Goal: Contribute content: Contribute content

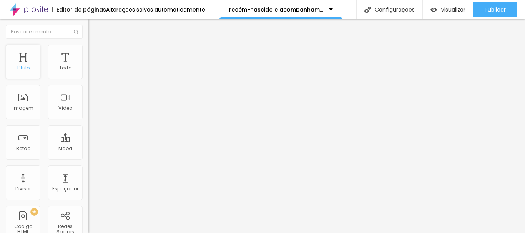
click at [22, 66] on font "Título" at bounding box center [23, 68] width 13 height 7
click at [91, 111] on icon "button" at bounding box center [93, 109] width 5 height 5
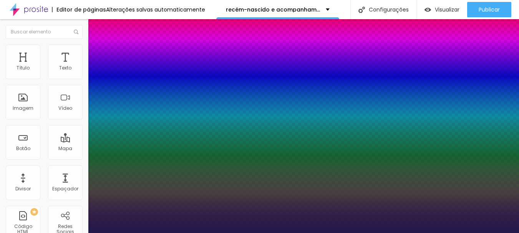
type input "1"
type input "31"
type input "1"
type input "31"
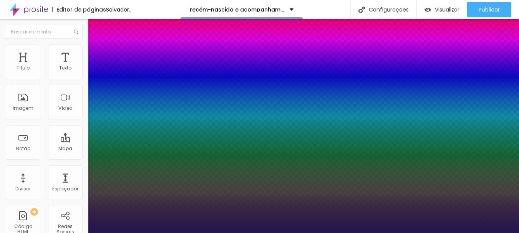
type input "1"
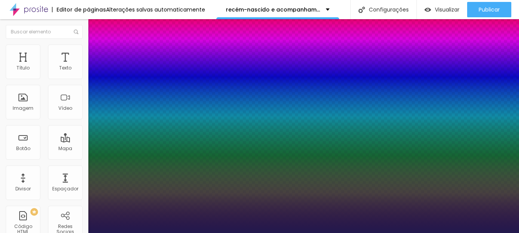
click at [194, 233] on div at bounding box center [259, 233] width 519 height 0
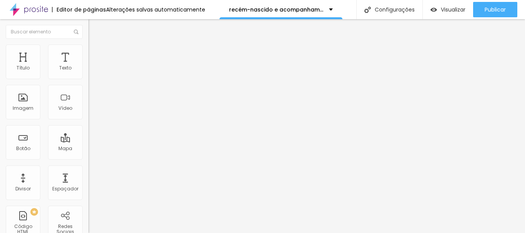
click at [92, 111] on icon "button" at bounding box center [93, 109] width 3 height 3
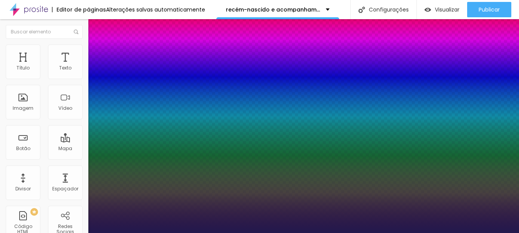
type input "1"
click at [208, 233] on div at bounding box center [259, 233] width 519 height 0
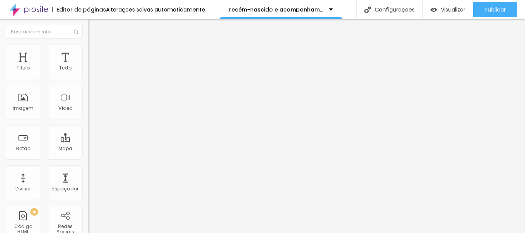
click at [88, 114] on button "button" at bounding box center [93, 110] width 11 height 8
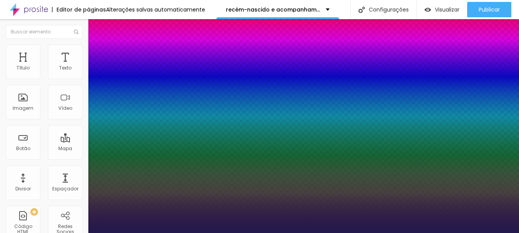
type input "1"
type input "28"
type input "1"
type input "28"
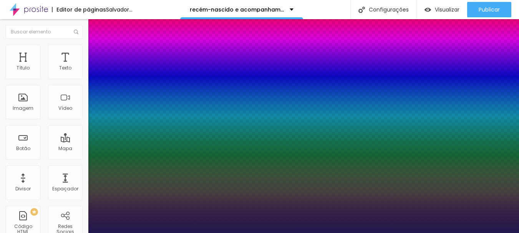
type input "1"
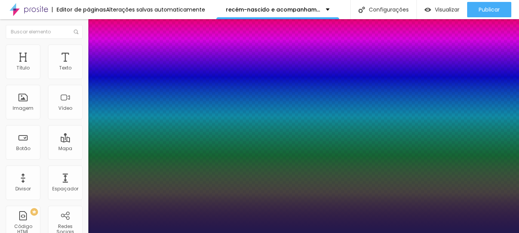
type input "24"
type input "1"
type input "24"
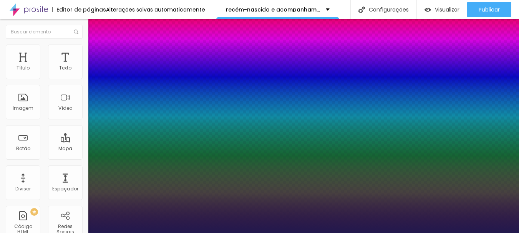
click at [245, 233] on div at bounding box center [259, 233] width 519 height 0
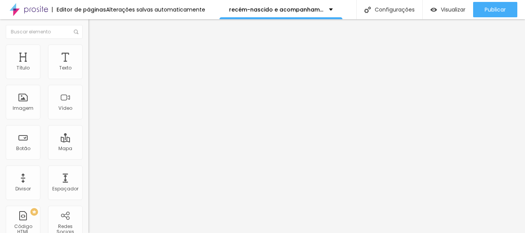
click at [91, 111] on icon "button" at bounding box center [93, 109] width 5 height 5
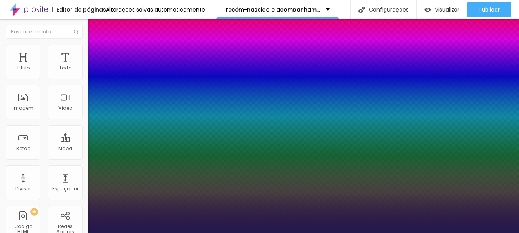
type input "1"
type input "32"
type input "1"
type input "33"
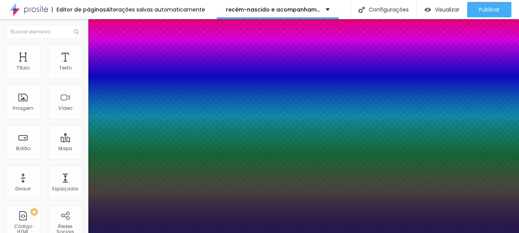
type input "33"
type input "1"
type input "33"
click at [260, 233] on div at bounding box center [259, 233] width 519 height 0
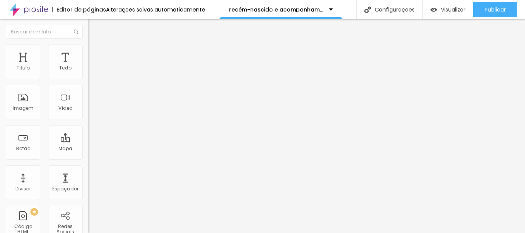
click at [95, 52] on font "Avançado" at bounding box center [107, 49] width 25 height 7
type input "3"
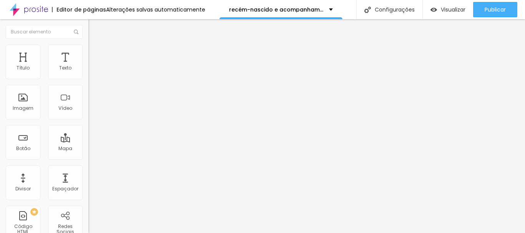
click at [88, 51] on li "Avançado" at bounding box center [132, 49] width 88 height 8
type input "2"
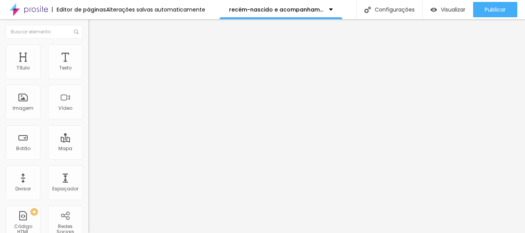
click at [88, 141] on input "range" at bounding box center [113, 144] width 50 height 6
type input "0"
click at [88, 141] on input "range" at bounding box center [113, 144] width 50 height 6
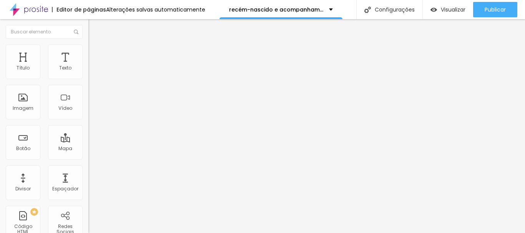
type input "9"
type input "7"
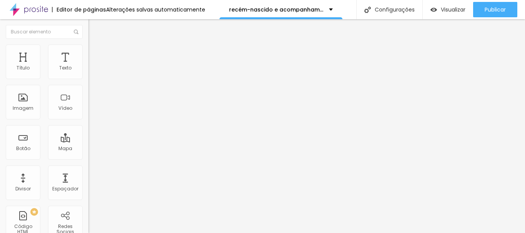
type input "5"
type input "4"
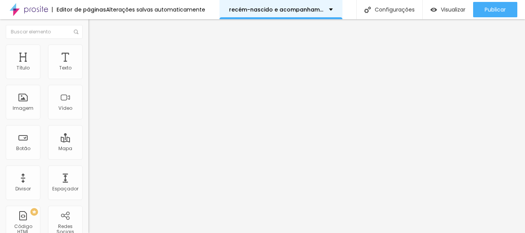
click at [326, 9] on div "recém-nascido e acompanhamento" at bounding box center [281, 9] width 104 height 5
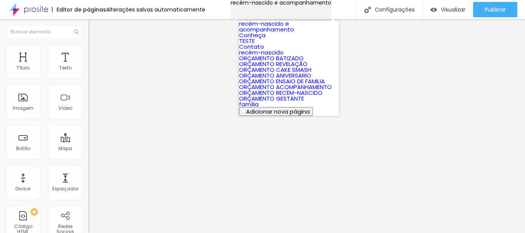
click at [327, 5] on div "recém-nascido e acompanhamento" at bounding box center [280, 2] width 101 height 5
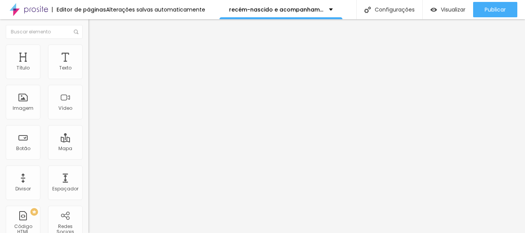
click at [88, 65] on div "Adicionar imagem" at bounding box center [132, 62] width 88 height 5
click at [94, 27] on img "button" at bounding box center [97, 28] width 6 height 6
click at [93, 66] on font "Adicionar imagem" at bounding box center [115, 63] width 45 height 7
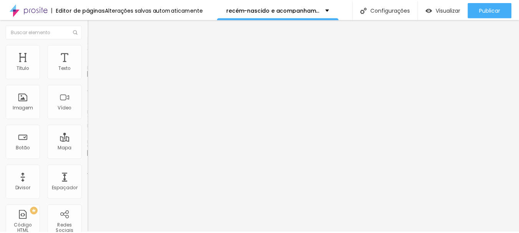
scroll to position [2804, 0]
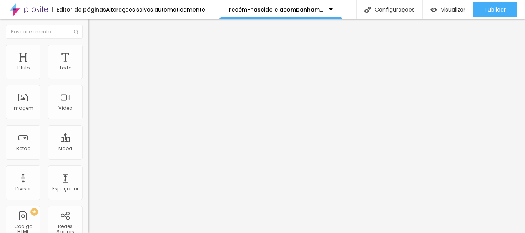
drag, startPoint x: 42, startPoint y: 108, endPoint x: 53, endPoint y: 109, distance: 10.4
click at [93, 66] on font "Adicionar imagem" at bounding box center [115, 63] width 45 height 7
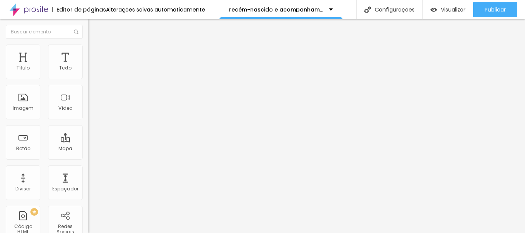
click at [88, 96] on div "Editar nulo Conteúdo Estilo Avançado Alinhamento" at bounding box center [132, 126] width 88 height 214
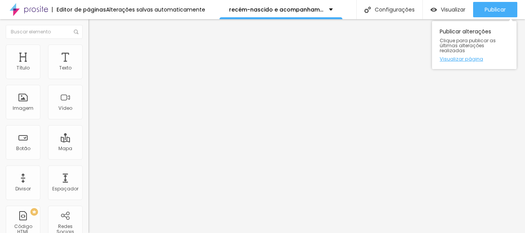
click at [451, 55] on font "Visualizar página" at bounding box center [460, 58] width 43 height 7
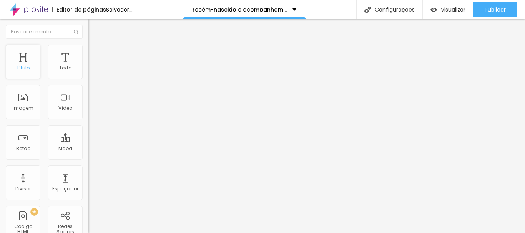
click at [25, 70] on font "Título" at bounding box center [23, 68] width 13 height 7
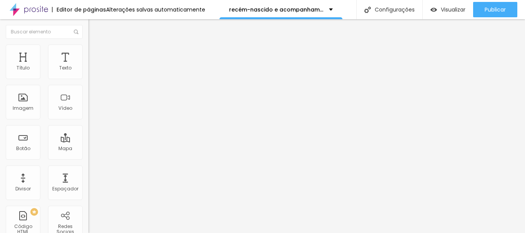
click at [92, 111] on icon "button" at bounding box center [93, 109] width 3 height 3
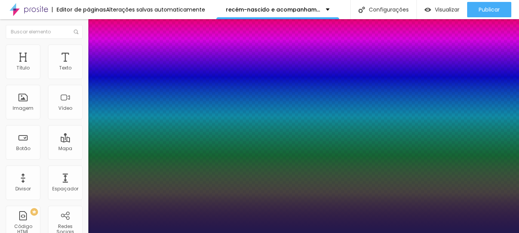
type input "1"
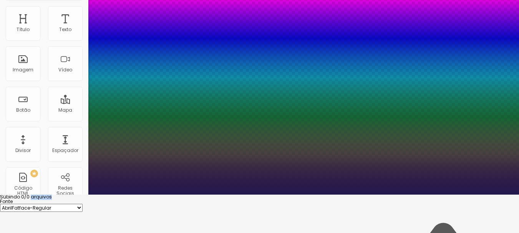
drag, startPoint x: 53, startPoint y: 176, endPoint x: 35, endPoint y: 186, distance: 19.8
click at [35, 186] on body "Editor de páginas Alterações [PERSON_NAME] automaticamente recém-nascido e acom…" at bounding box center [259, 78] width 519 height 233
type input "94"
type input "1"
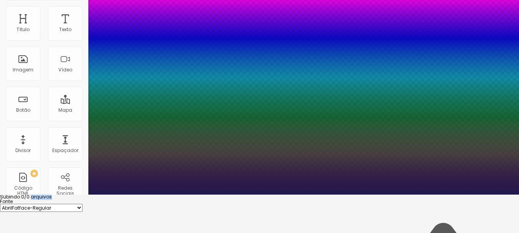
type input "88"
type input "1"
type input "78"
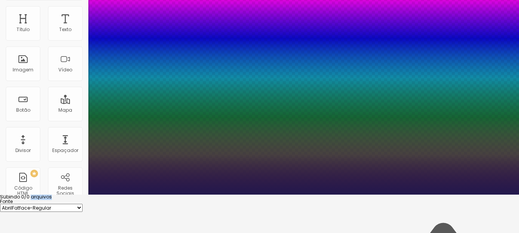
type input "78"
type input "1"
type input "72"
type input "1"
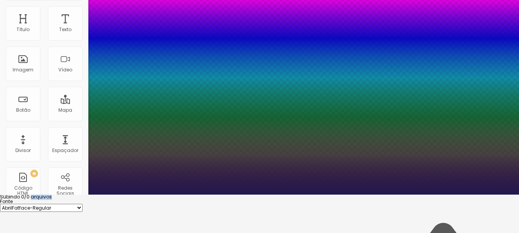
type input "68"
type input "1"
type input "66"
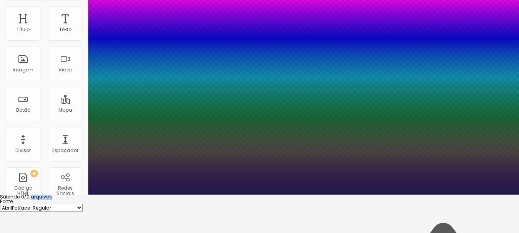
type input "1"
type input "65"
type input "1"
type input "63"
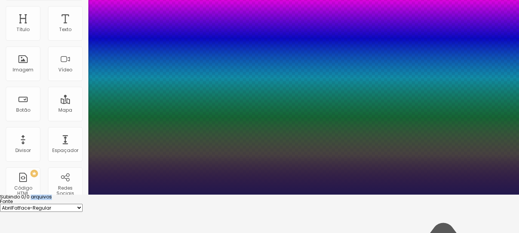
type input "63"
type input "1"
type input "61"
type input "1"
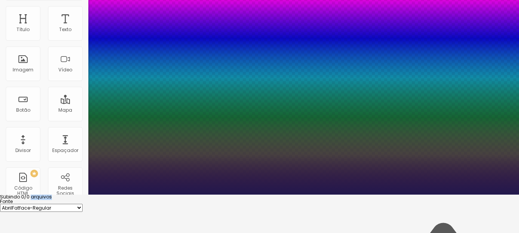
type input "60"
type input "1"
type input "59"
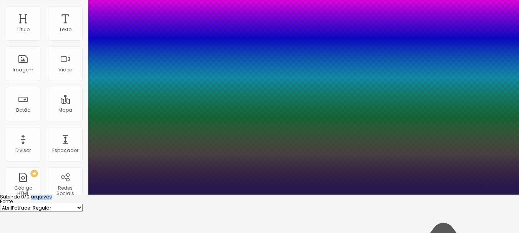
type input "1"
type input "58"
type input "1"
type input "57"
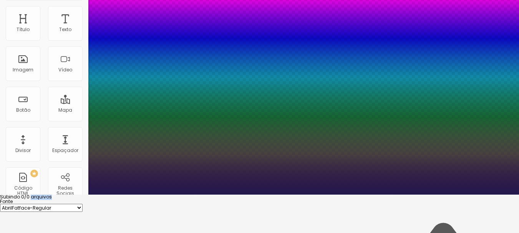
type input "57"
type input "1"
type input "55"
type input "1"
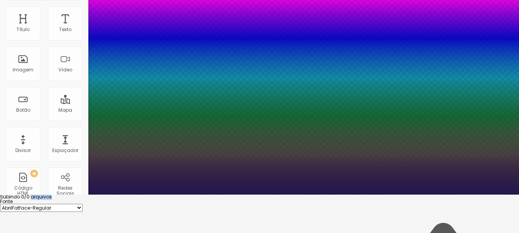
type input "53"
type input "1"
type input "51"
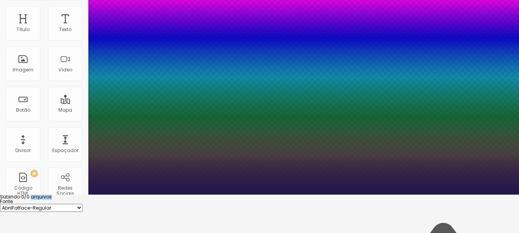
type input "1"
type input "50"
type input "1"
type input "48"
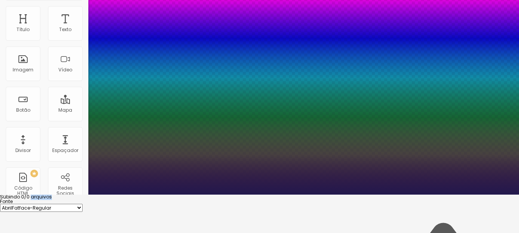
type input "48"
type input "1"
type input "47"
type input "1"
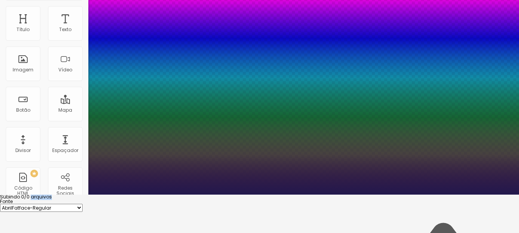
type input "45"
type input "1"
type input "44"
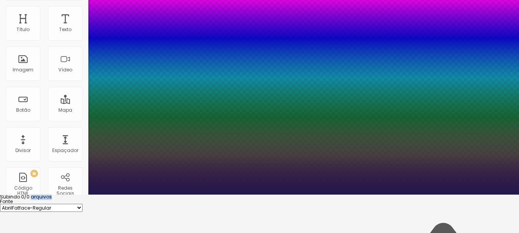
type input "1"
type input "40"
type input "1"
type input "37"
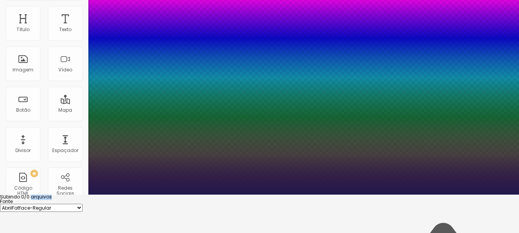
type input "37"
type input "1"
type input "33"
type input "1"
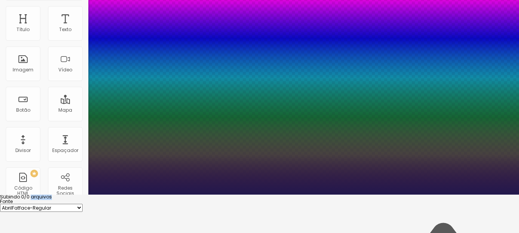
type input "36"
type input "1"
drag, startPoint x: 149, startPoint y: 178, endPoint x: 116, endPoint y: 176, distance: 33.9
type input "36"
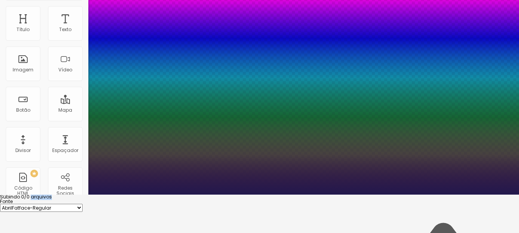
type input "1"
click at [266, 199] on div at bounding box center [259, 199] width 519 height 0
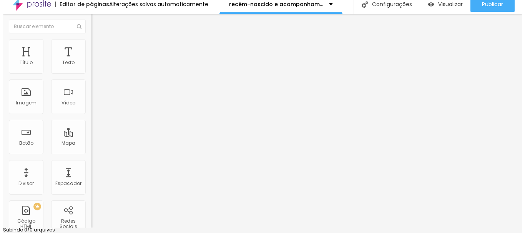
scroll to position [0, 0]
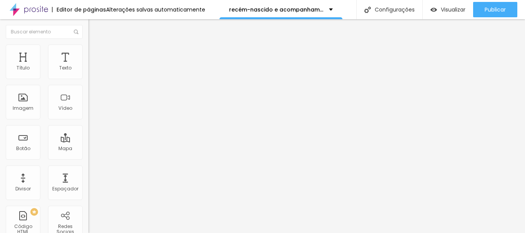
click at [88, 51] on li "Avançado" at bounding box center [132, 49] width 88 height 8
type input "0"
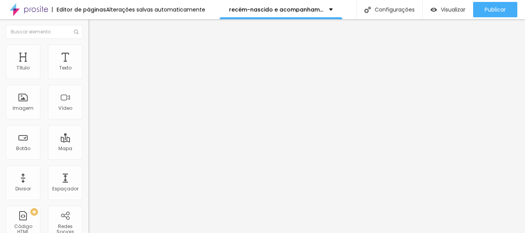
click at [92, 111] on icon "button" at bounding box center [93, 109] width 3 height 3
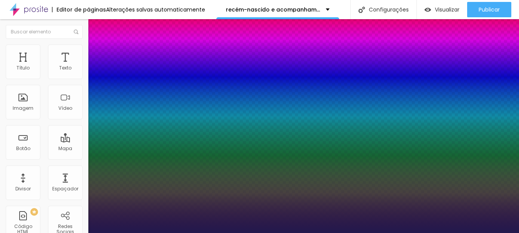
type input "1"
type input "99"
type input "1"
type input "99"
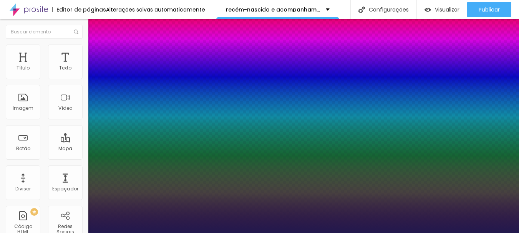
type input "1"
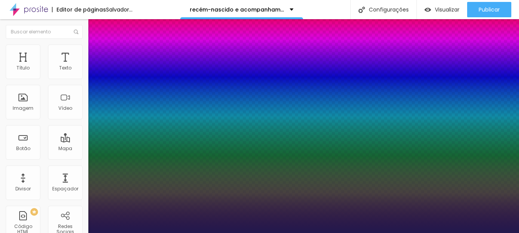
type input "94"
type input "1"
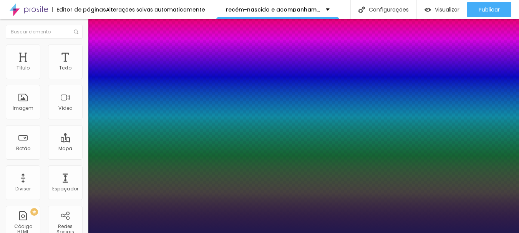
type input "87"
type input "1"
type input "85"
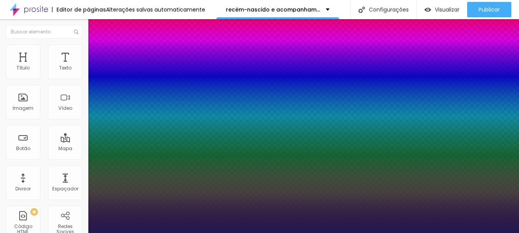
type input "1"
type input "84"
type input "1"
type input "83"
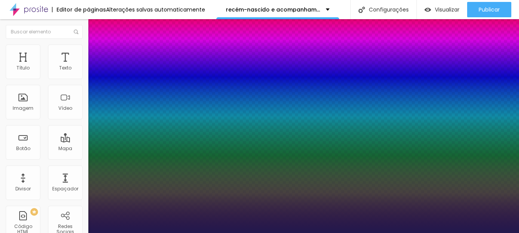
type input "83"
type input "1"
type input "82"
type input "1"
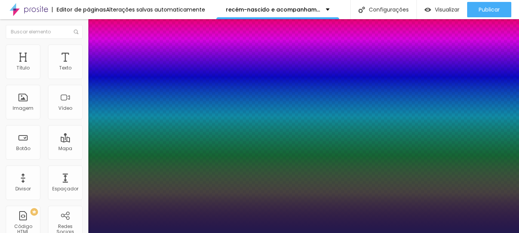
type input "81"
type input "1"
type input "80"
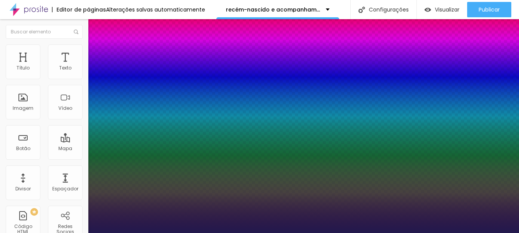
type input "1"
type input "78"
type input "1"
type input "73"
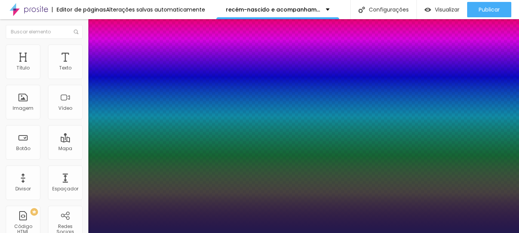
type input "73"
type input "1"
type input "70"
type input "1"
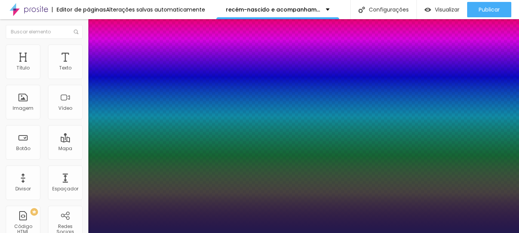
type input "68"
type input "1"
type input "67"
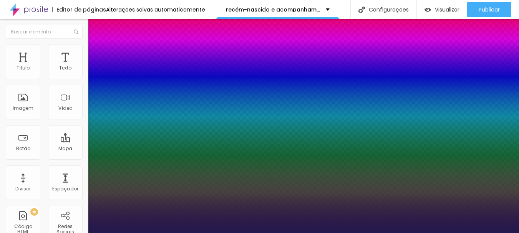
type input "1"
type input "65"
type input "1"
type input "61"
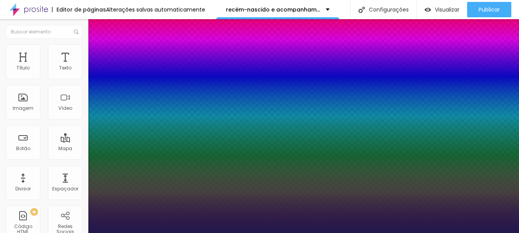
type input "61"
type input "1"
type input "59"
type input "1"
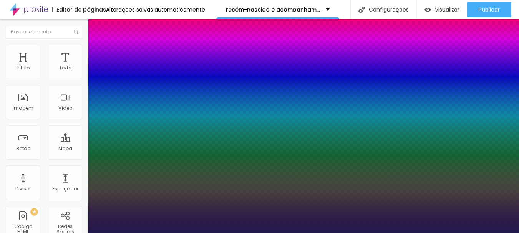
type input "57"
type input "1"
type input "55"
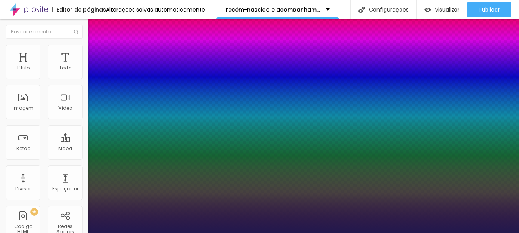
type input "1"
type input "52"
type input "1"
type input "50"
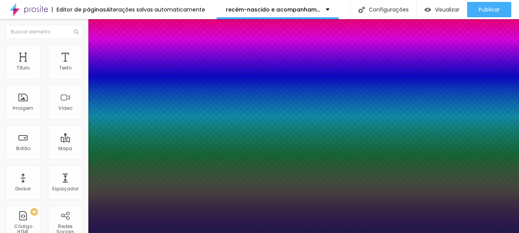
type input "50"
type input "1"
type input "46"
type input "1"
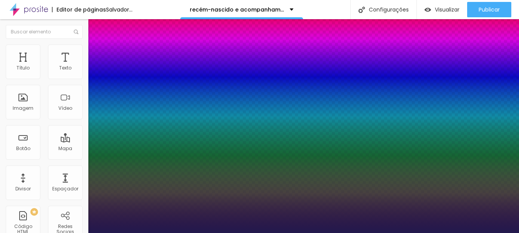
type input "43"
type input "1"
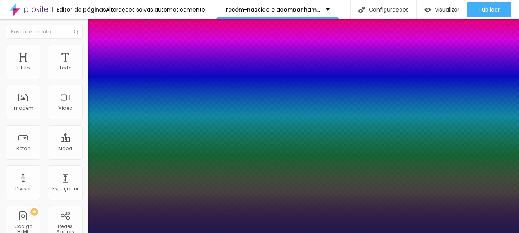
type input "41"
type input "1"
type input "36"
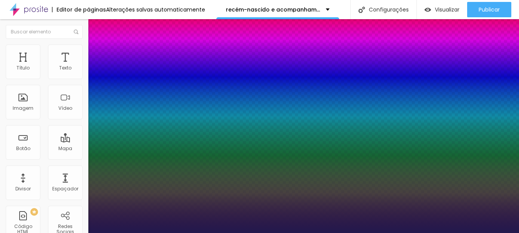
drag, startPoint x: 154, startPoint y: 216, endPoint x: 109, endPoint y: 215, distance: 44.6
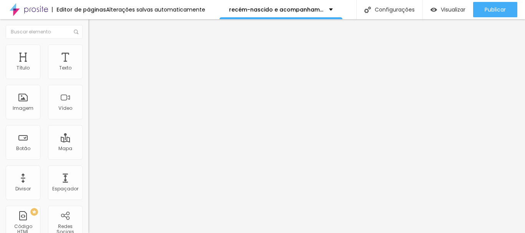
click at [75, 233] on div "Subindo 0/0 arquivos" at bounding box center [262, 235] width 525 height 5
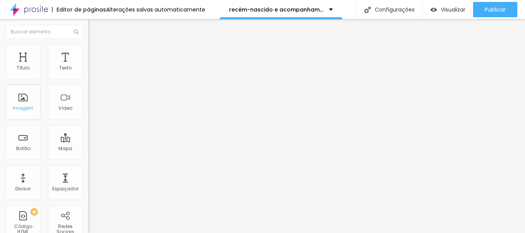
click at [28, 107] on font "Imagem" at bounding box center [23, 108] width 21 height 7
click at [88, 51] on li "Avançado" at bounding box center [132, 49] width 88 height 8
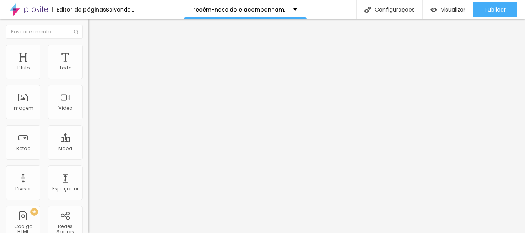
drag, startPoint x: 20, startPoint y: 75, endPoint x: 12, endPoint y: 75, distance: 8.5
click at [88, 141] on input "range" at bounding box center [113, 144] width 50 height 6
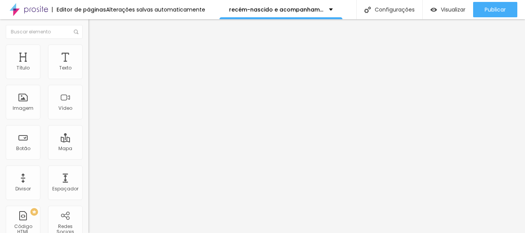
drag, startPoint x: 23, startPoint y: 90, endPoint x: 19, endPoint y: 91, distance: 4.7
click at [93, 66] on font "Adicionar imagem" at bounding box center [115, 63] width 45 height 7
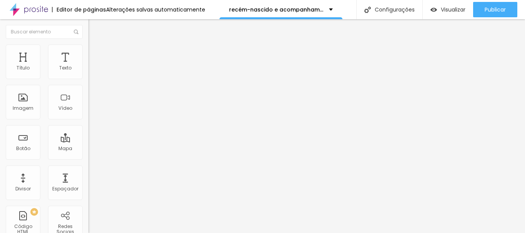
click at [91, 71] on icon "button" at bounding box center [93, 69] width 5 height 5
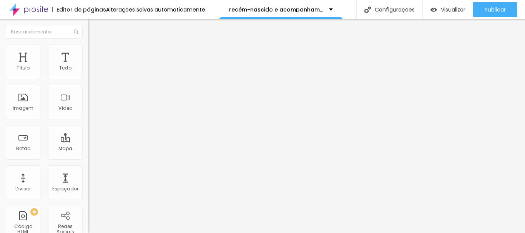
click at [91, 71] on icon "button" at bounding box center [93, 69] width 5 height 5
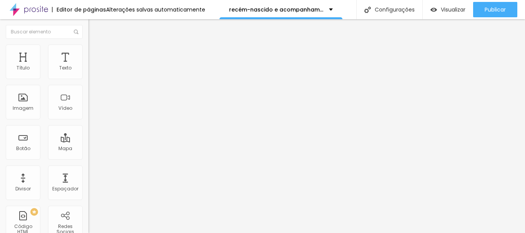
click at [91, 71] on icon "button" at bounding box center [93, 69] width 5 height 5
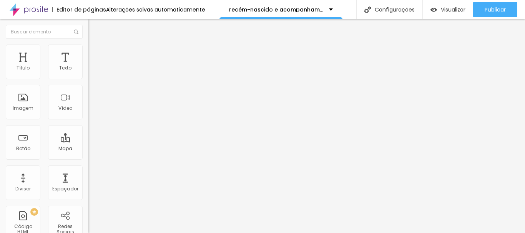
click at [94, 28] on img "button" at bounding box center [97, 28] width 6 height 6
click at [93, 66] on font "Adicionar imagem" at bounding box center [115, 63] width 45 height 7
